Goal: Task Accomplishment & Management: Manage account settings

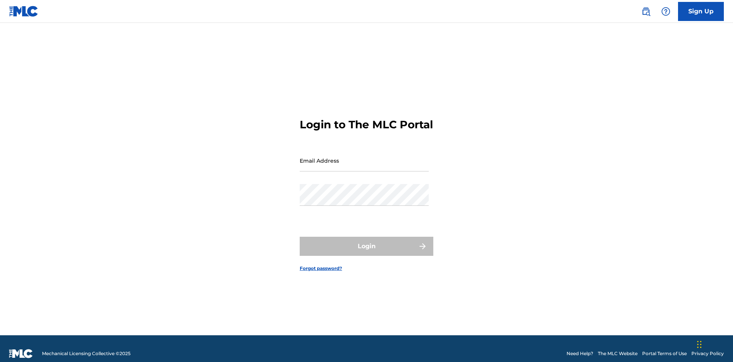
scroll to position [10, 0]
click at [364, 157] on input "Email Address" at bounding box center [364, 161] width 129 height 22
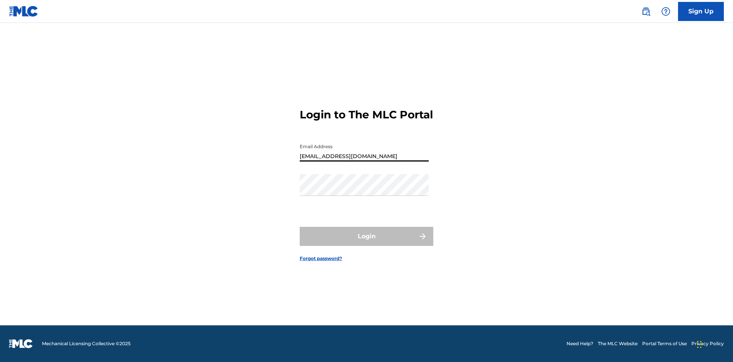
type input "[EMAIL_ADDRESS][DOMAIN_NAME]"
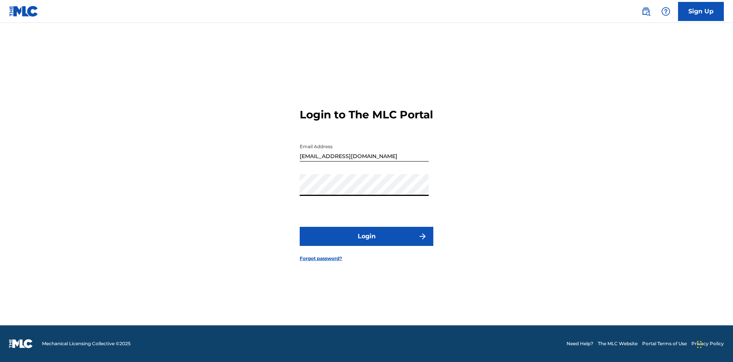
click at [367, 243] on button "Login" at bounding box center [367, 236] width 134 height 19
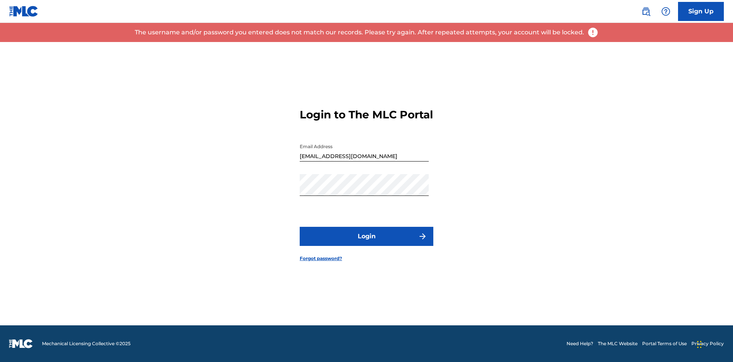
click at [364, 157] on input "[EMAIL_ADDRESS][DOMAIN_NAME]" at bounding box center [364, 151] width 129 height 22
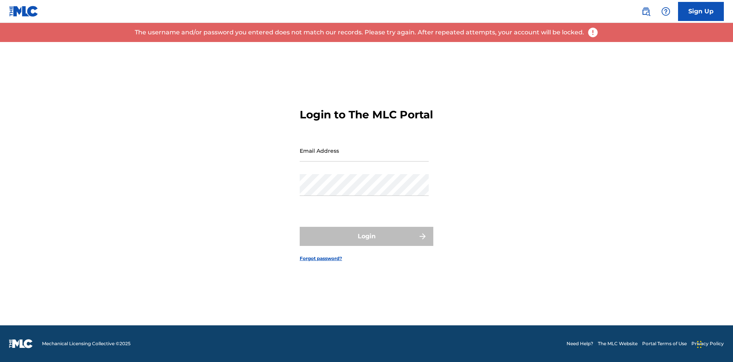
click at [364, 157] on input "Email Address" at bounding box center [364, 151] width 129 height 22
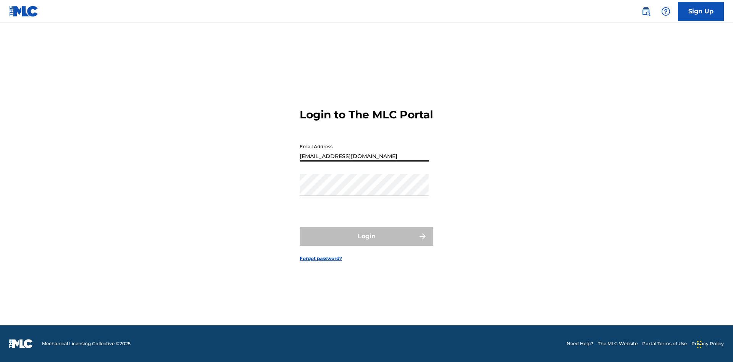
type input "[EMAIL_ADDRESS][DOMAIN_NAME]"
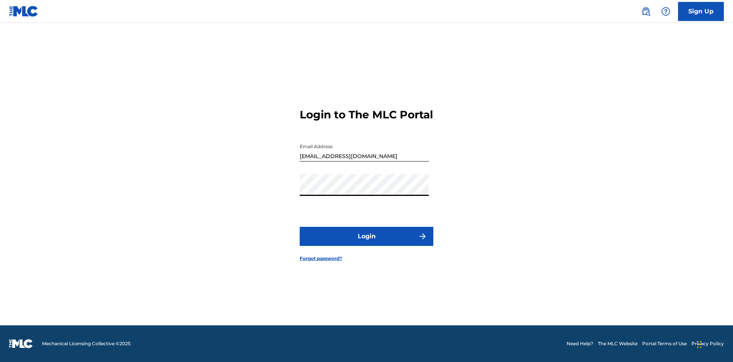
click at [367, 243] on button "Login" at bounding box center [367, 236] width 134 height 19
